Goal: Find specific page/section: Find specific page/section

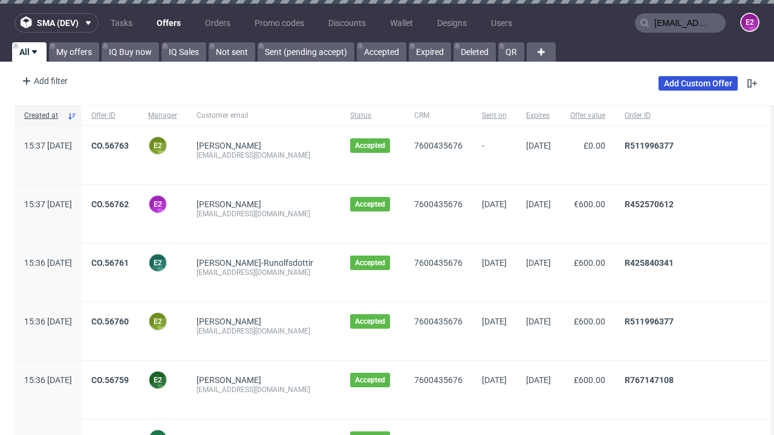
type input "[EMAIL_ADDRESS][DOMAIN_NAME]"
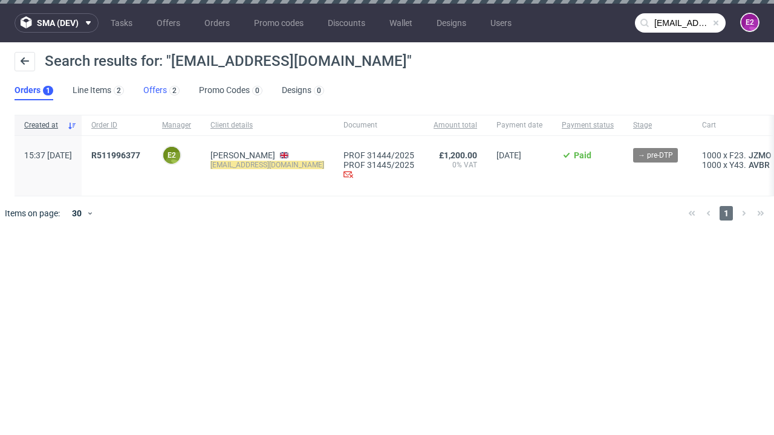
click at [161, 91] on link "Offers 2" at bounding box center [161, 90] width 36 height 19
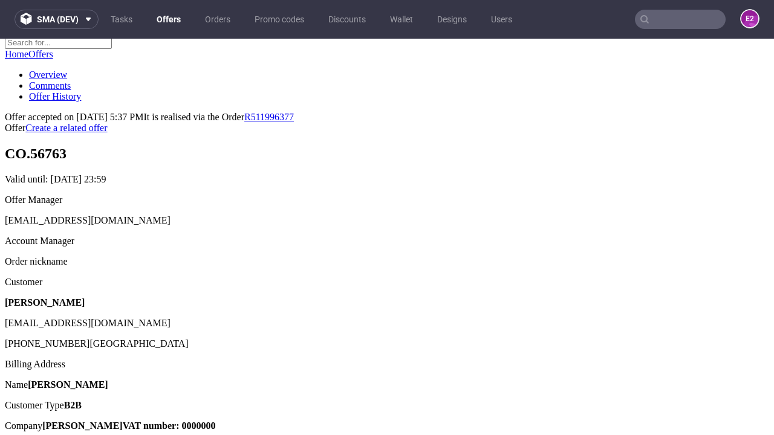
scroll to position [152, 0]
